Goal: Transaction & Acquisition: Purchase product/service

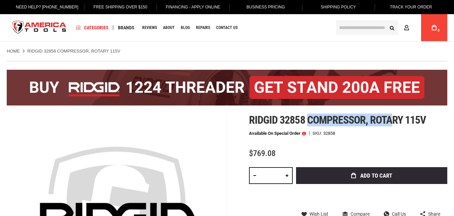
click at [394, 124] on span "Ridgid 32858 compressor, rotary 115v" at bounding box center [337, 119] width 177 height 13
drag, startPoint x: 367, startPoint y: 113, endPoint x: 377, endPoint y: 121, distance: 13.1
